Goal: Transaction & Acquisition: Download file/media

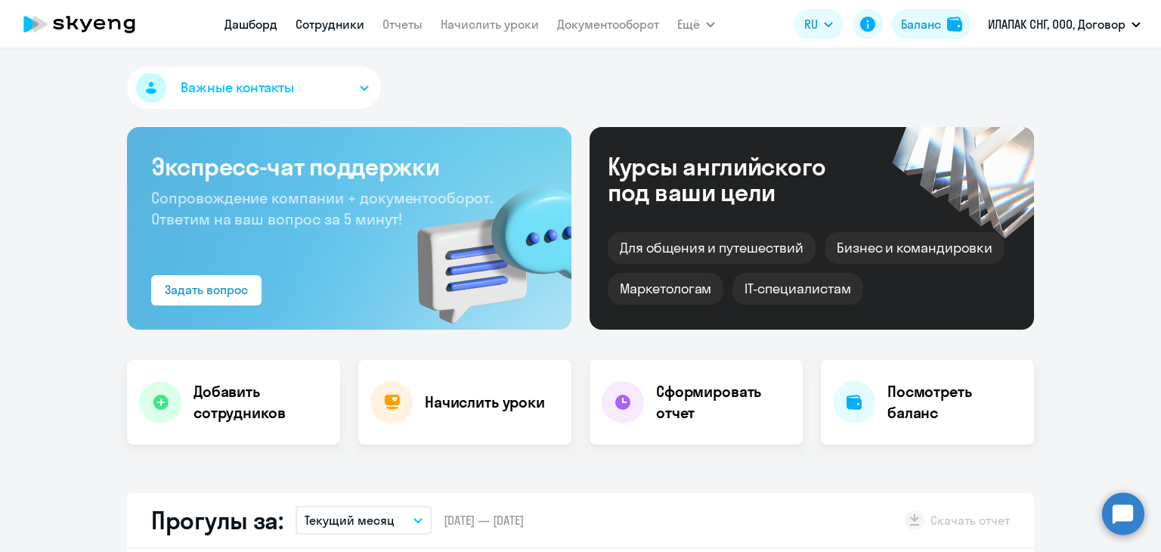
click at [321, 31] on link "Сотрудники" at bounding box center [330, 24] width 69 height 15
select select "30"
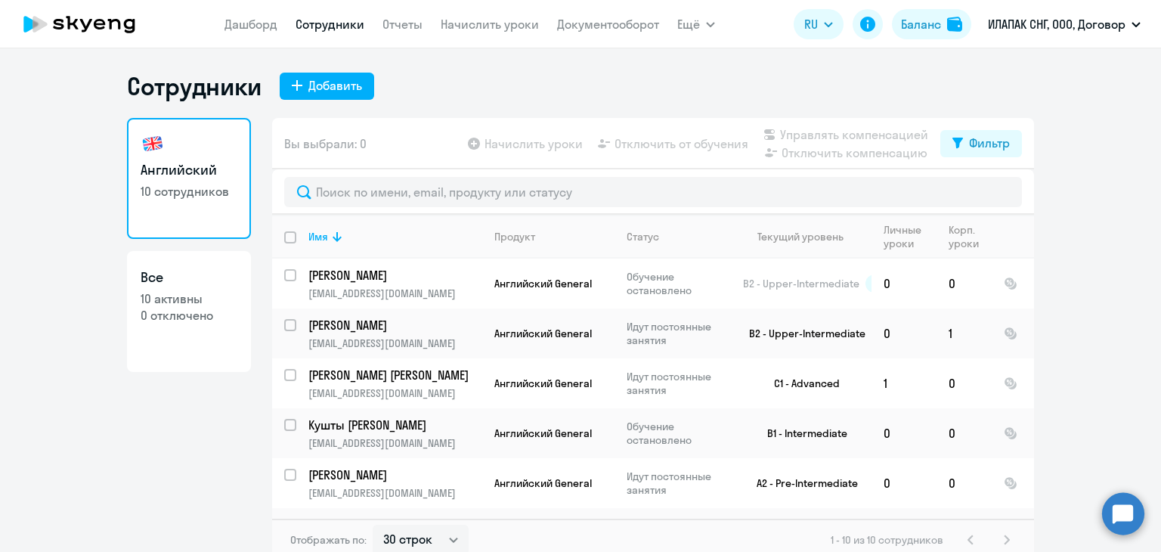
click at [212, 300] on p "10 активны" at bounding box center [189, 298] width 97 height 17
select select "30"
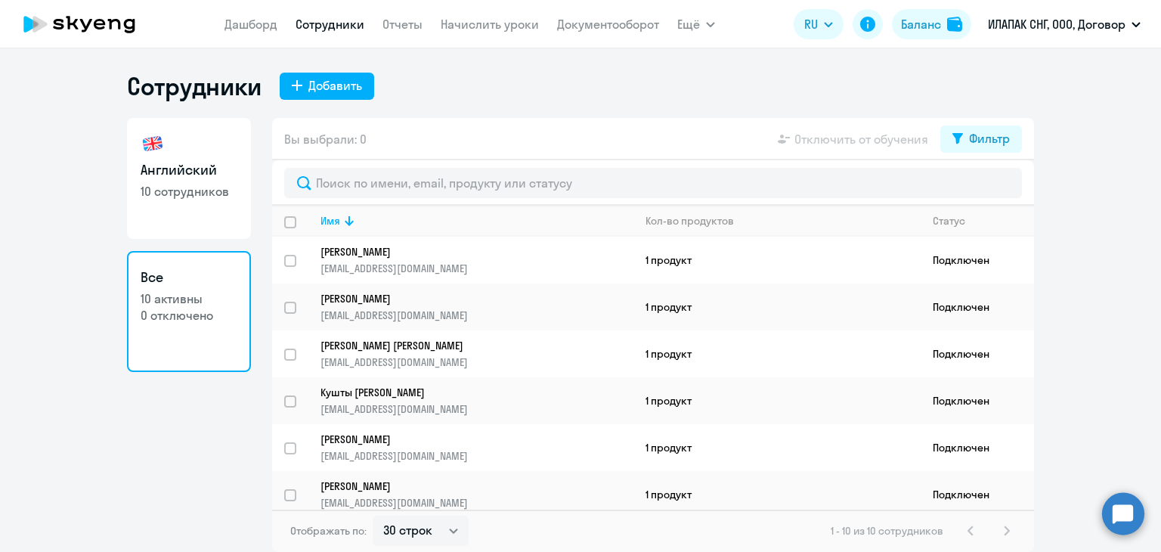
click at [212, 183] on p "10 сотрудников" at bounding box center [189, 191] width 97 height 17
select select "30"
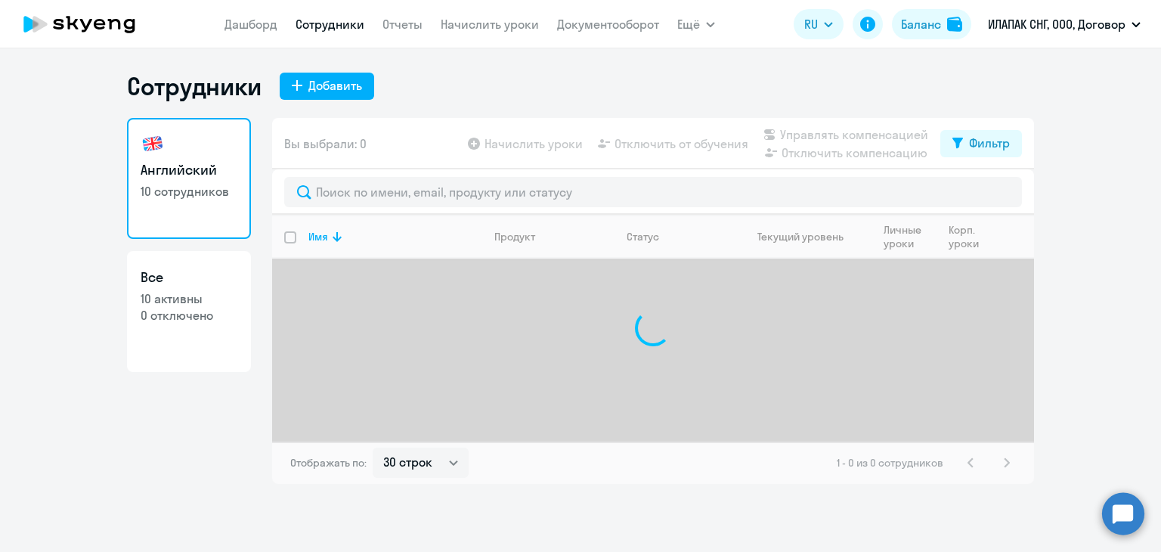
click at [203, 287] on link "Все 10 активны 0 отключено" at bounding box center [189, 311] width 124 height 121
select select "30"
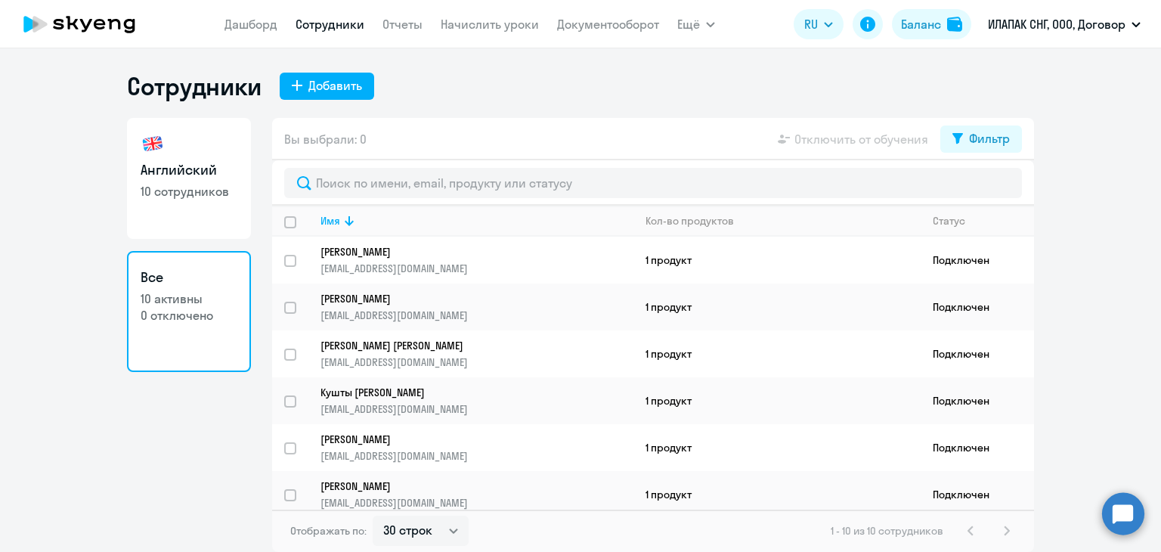
click at [172, 164] on h3 "Английский" at bounding box center [189, 170] width 97 height 20
select select "30"
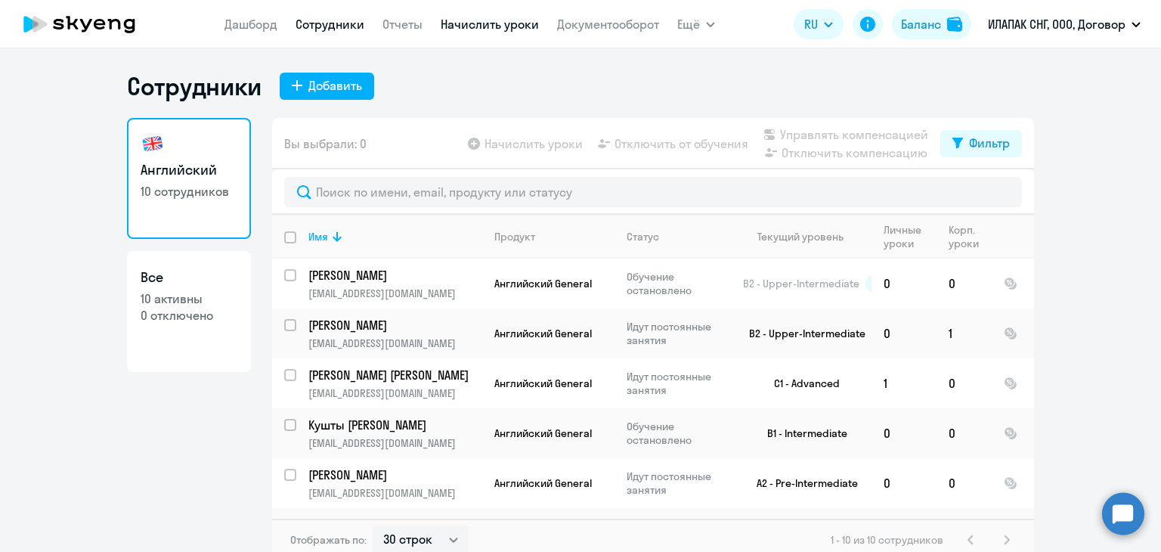
click at [469, 23] on link "Начислить уроки" at bounding box center [490, 24] width 98 height 15
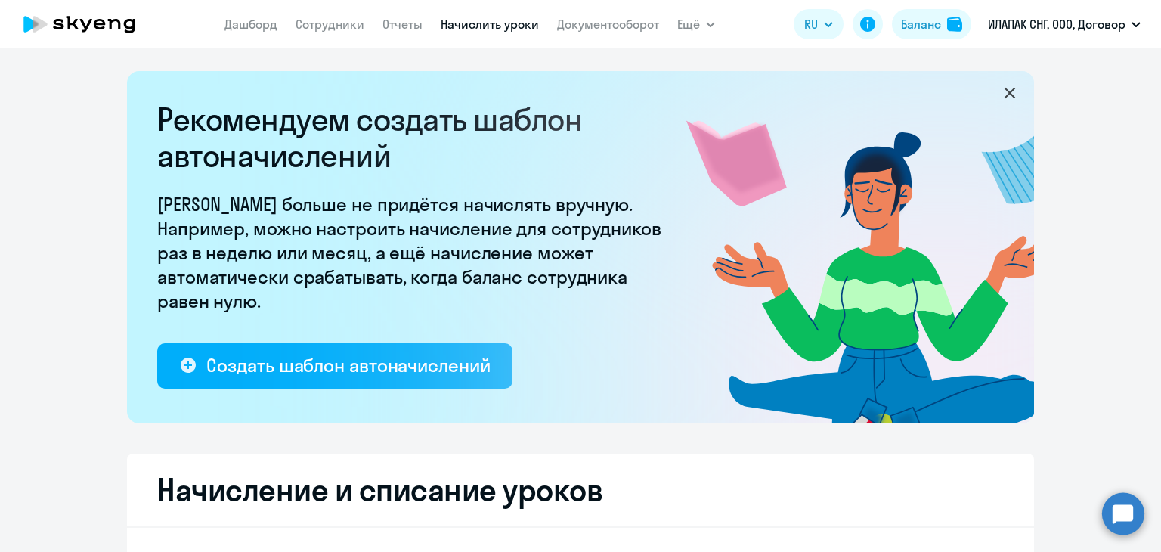
select select "10"
click at [409, 20] on link "Отчеты" at bounding box center [403, 24] width 40 height 15
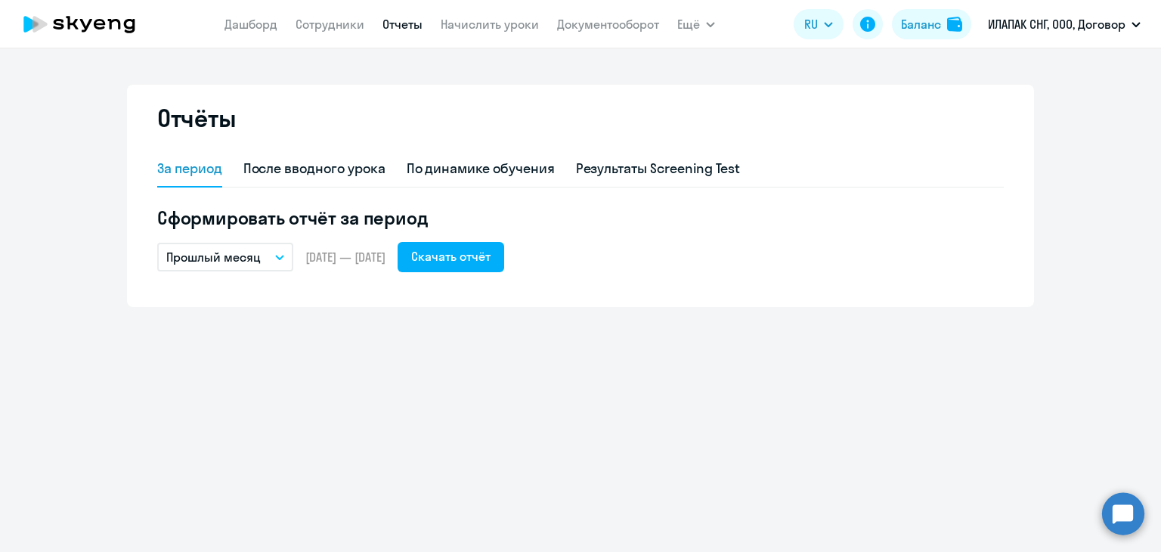
click at [243, 265] on p "Прошлый месяц" at bounding box center [213, 257] width 94 height 18
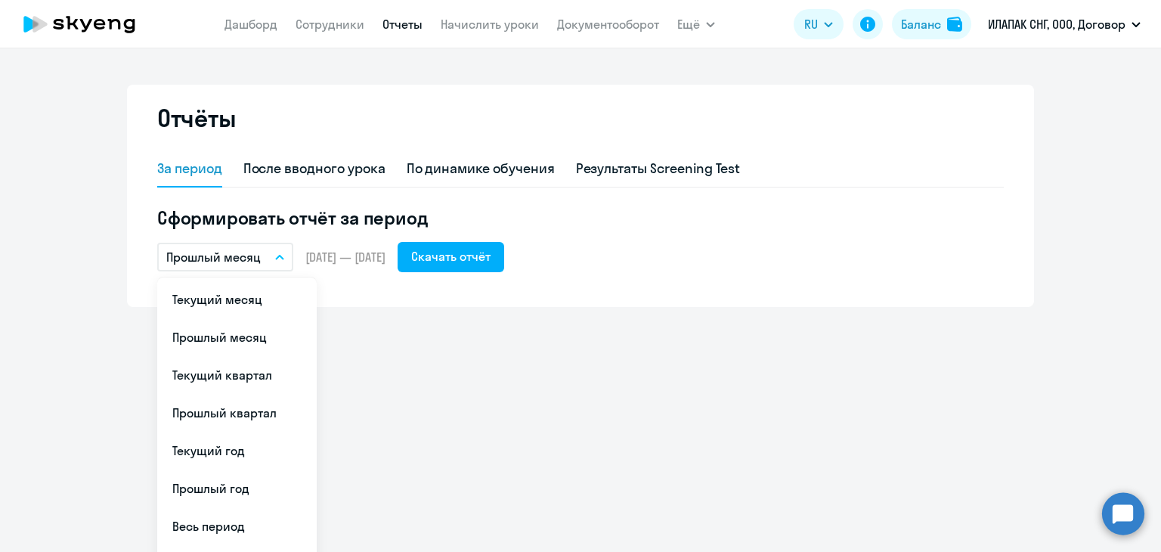
click at [227, 519] on li "Весь период" at bounding box center [237, 526] width 160 height 38
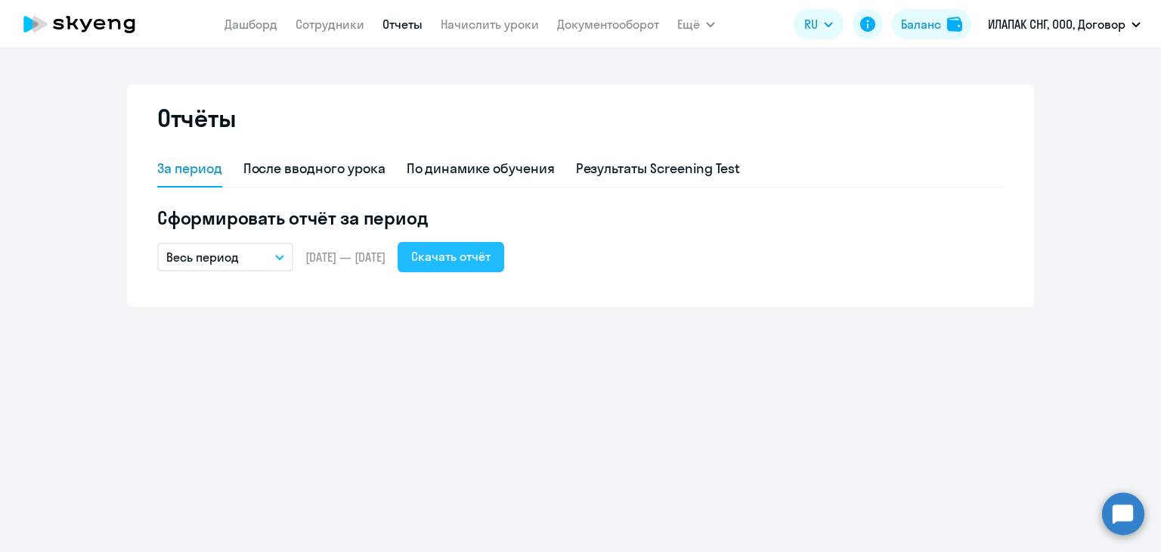
click at [469, 264] on div "Скачать отчёт" at bounding box center [450, 256] width 79 height 18
